Goal: Check status

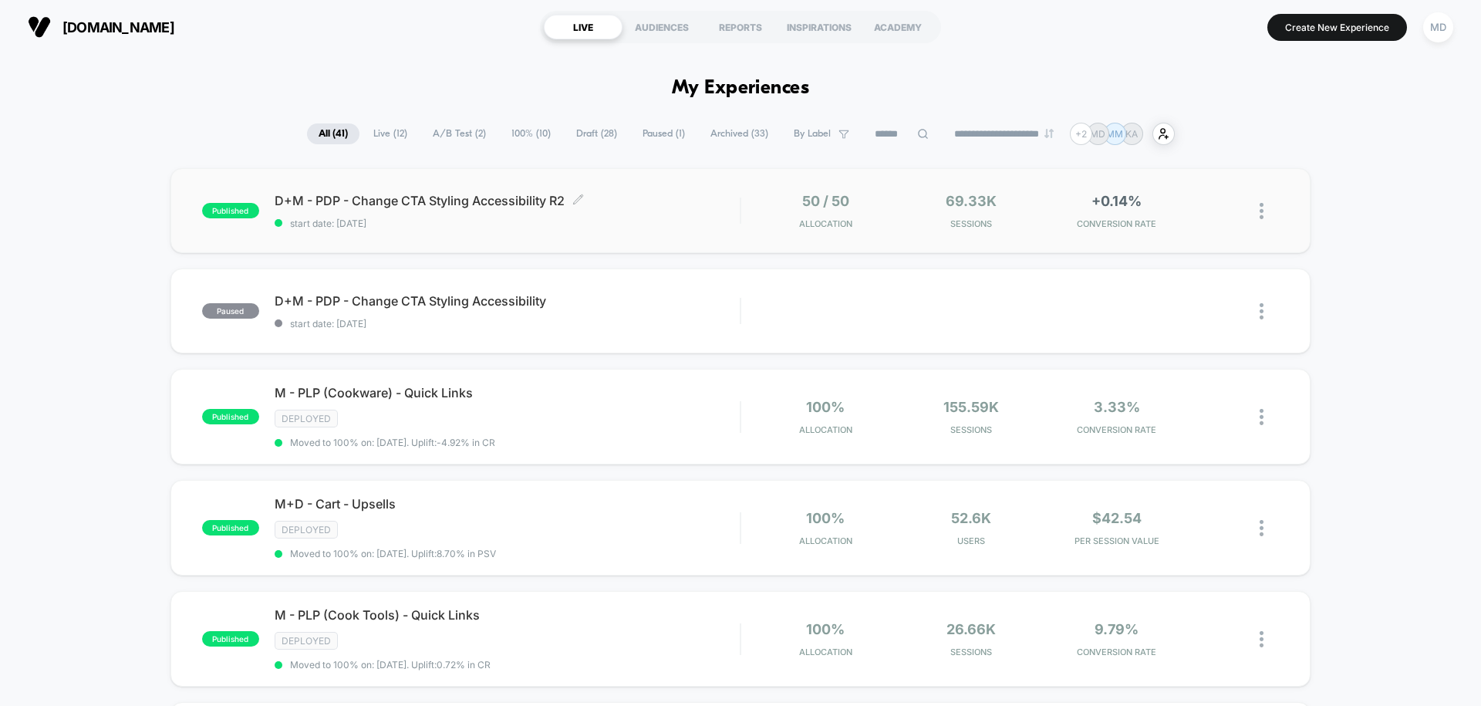
click at [645, 228] on span "start date: [DATE]" at bounding box center [507, 224] width 465 height 12
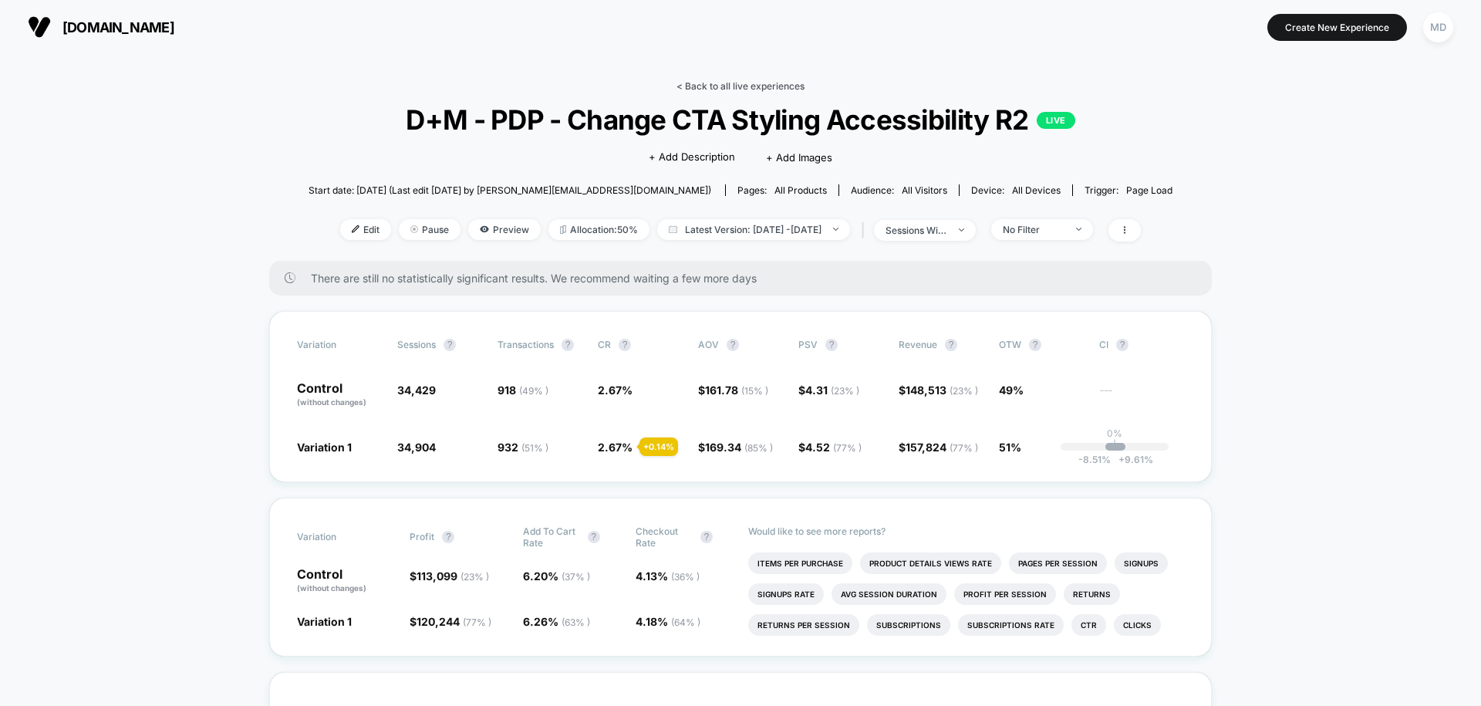
click at [740, 84] on link "< Back to all live experiences" at bounding box center [740, 86] width 128 height 12
